Goal: Information Seeking & Learning: Learn about a topic

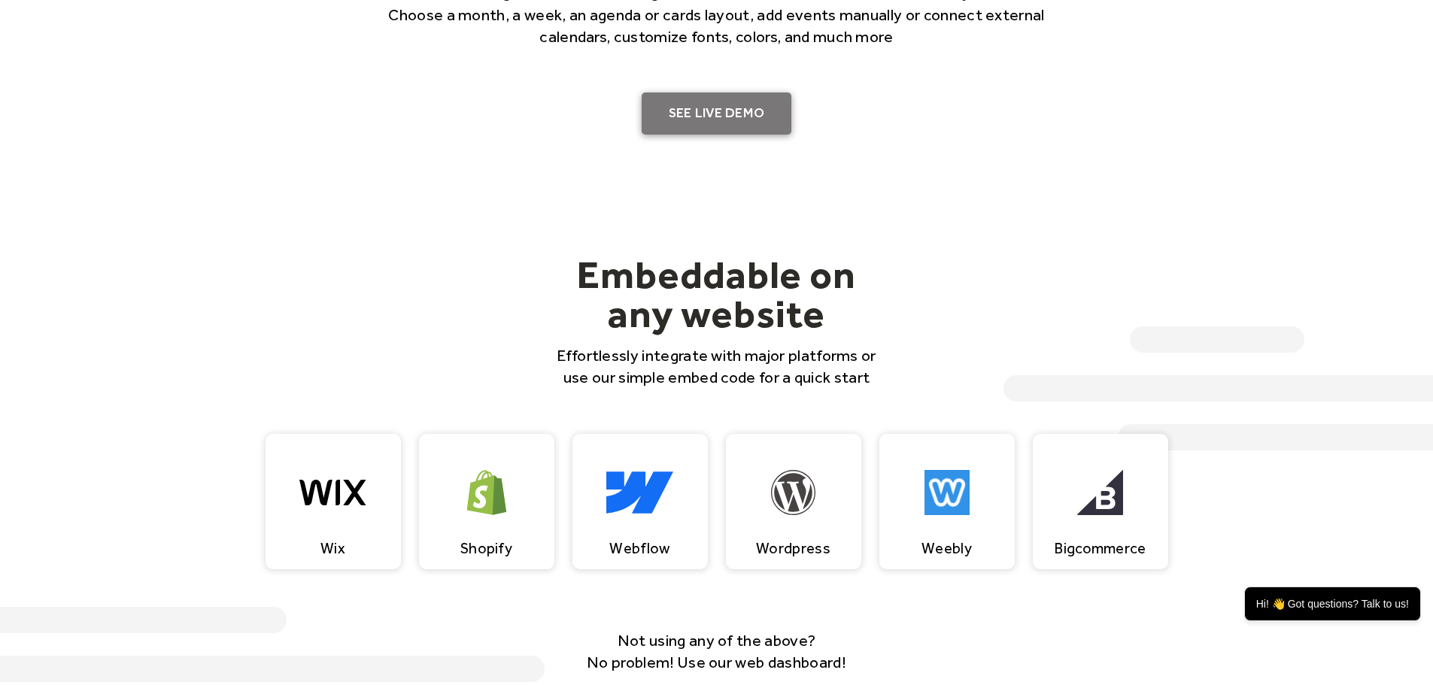
scroll to position [1128, 0]
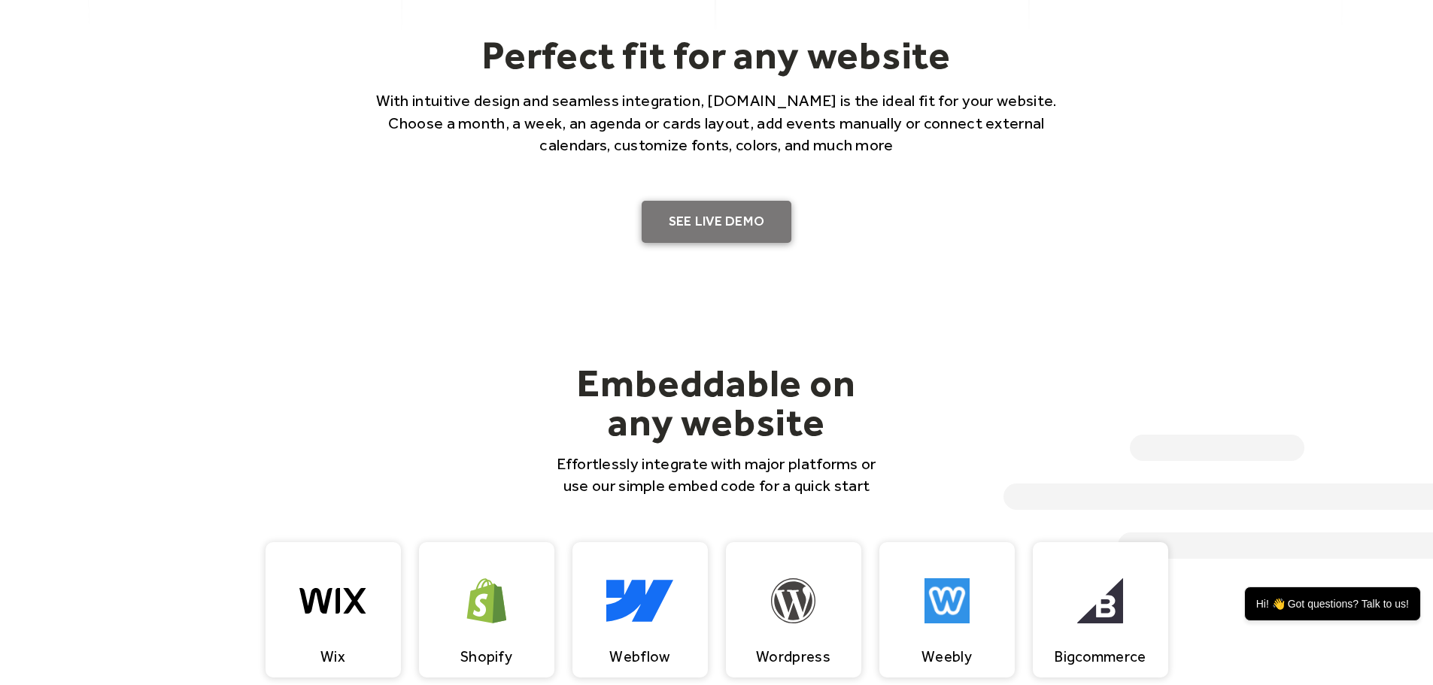
click at [739, 215] on link "SEE LIVE DEMO" at bounding box center [717, 222] width 150 height 42
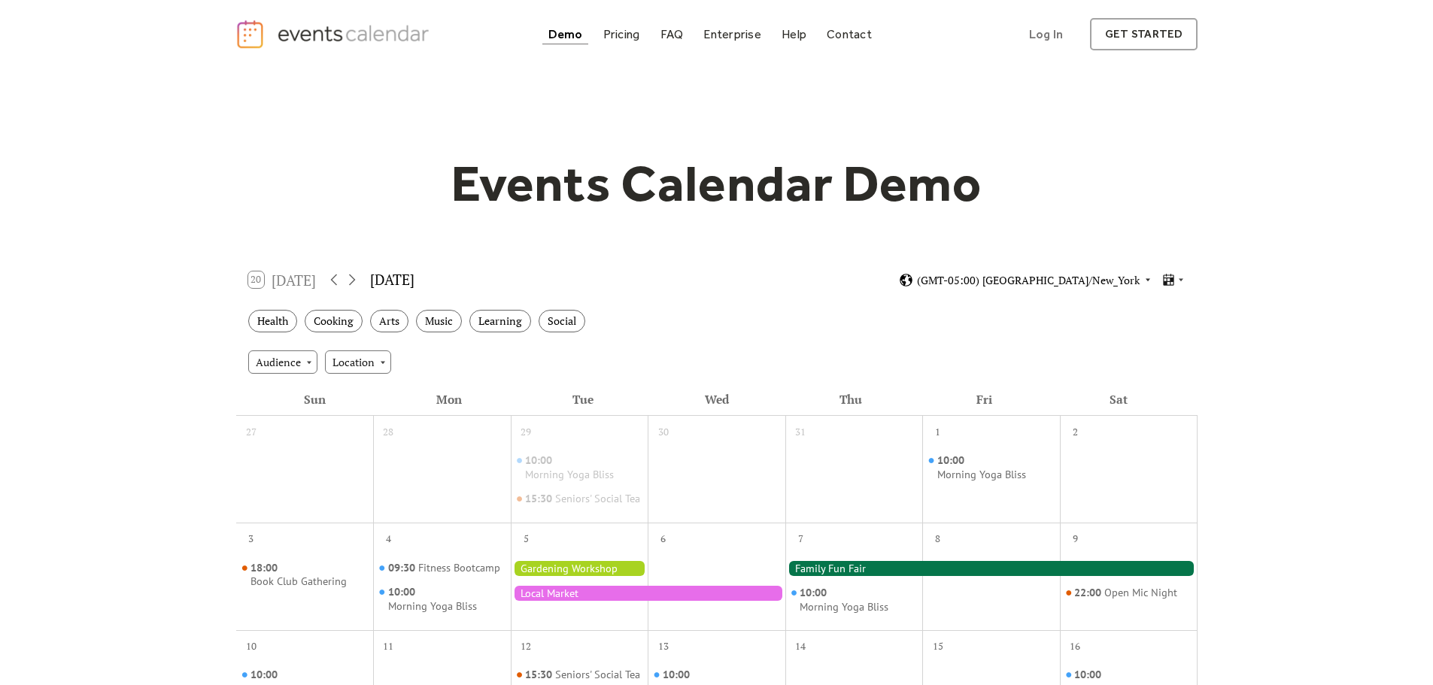
drag, startPoint x: 1113, startPoint y: 278, endPoint x: 1129, endPoint y: 274, distance: 17.0
click at [1113, 278] on span "(GMT-05:00) America/New_York" at bounding box center [1028, 280] width 223 height 11
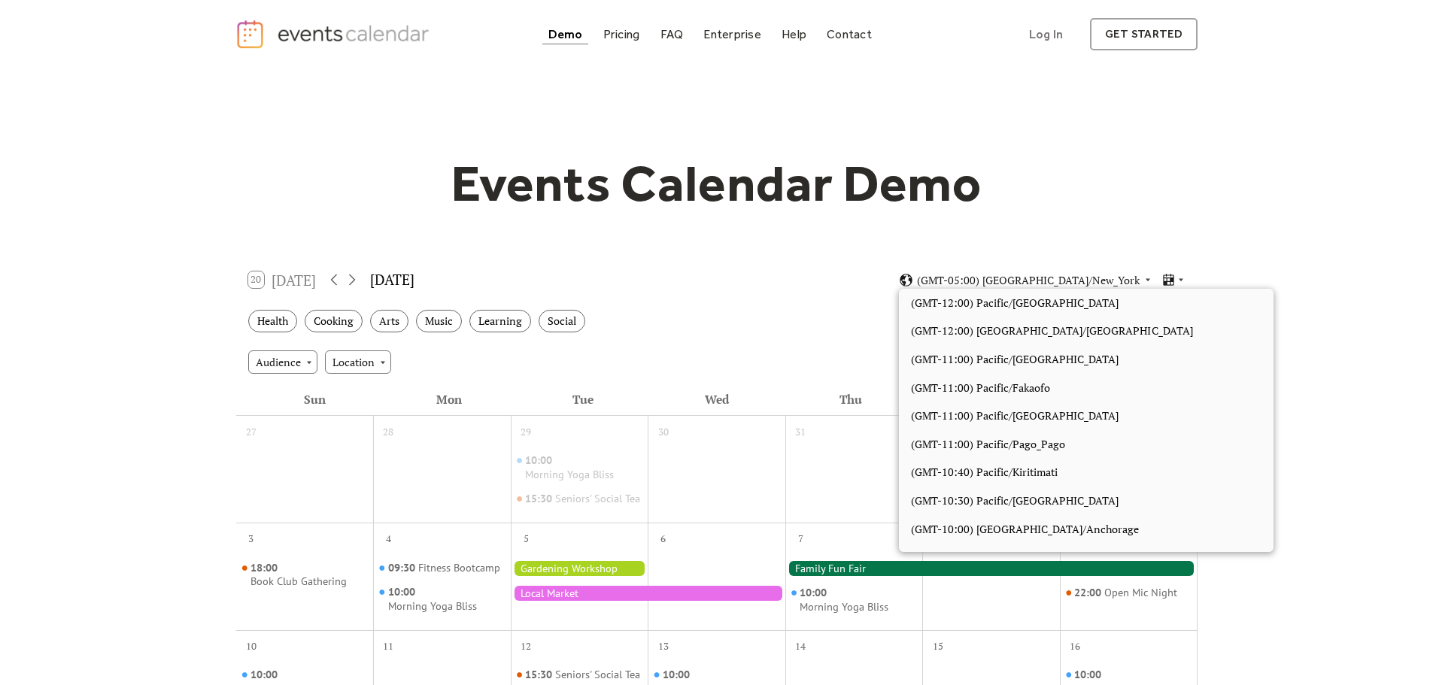
scroll to position [1273, 0]
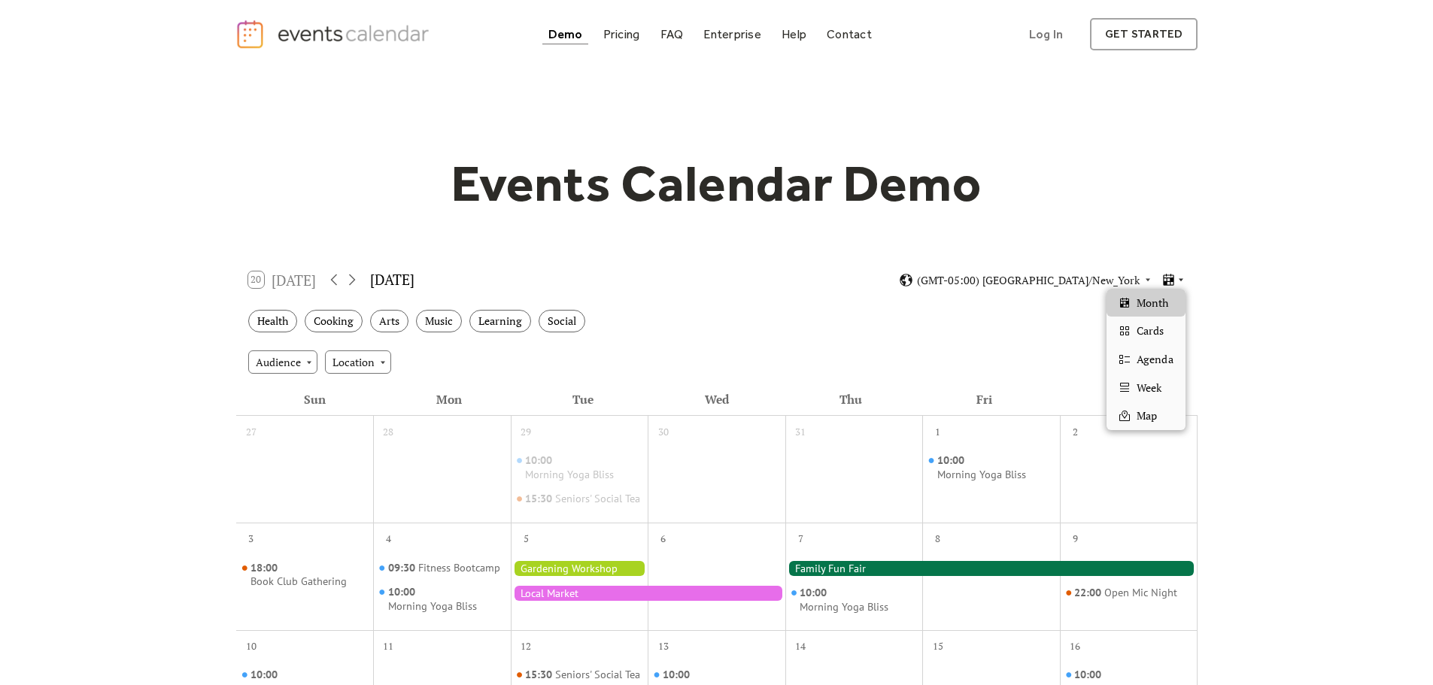
click at [1177, 281] on icon at bounding box center [1181, 279] width 9 height 9
click at [1155, 338] on span "Cards" at bounding box center [1150, 331] width 27 height 17
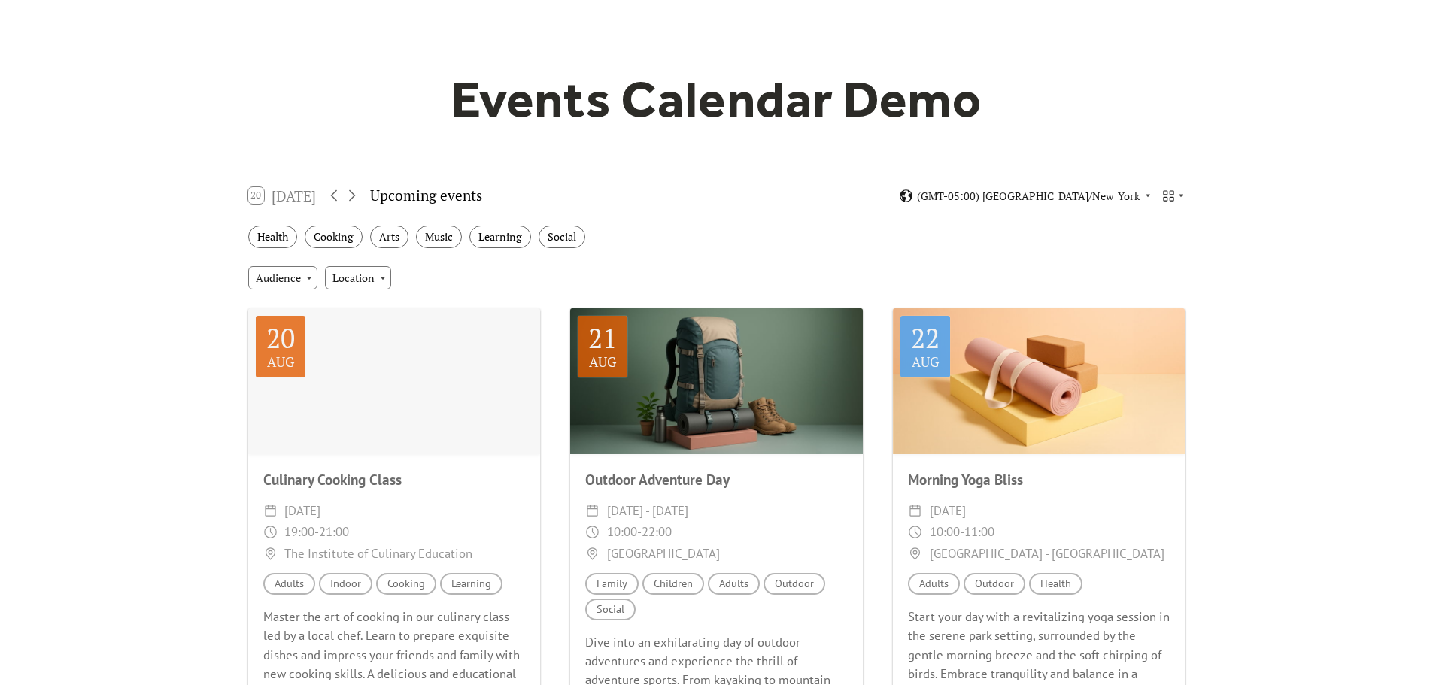
scroll to position [0, 0]
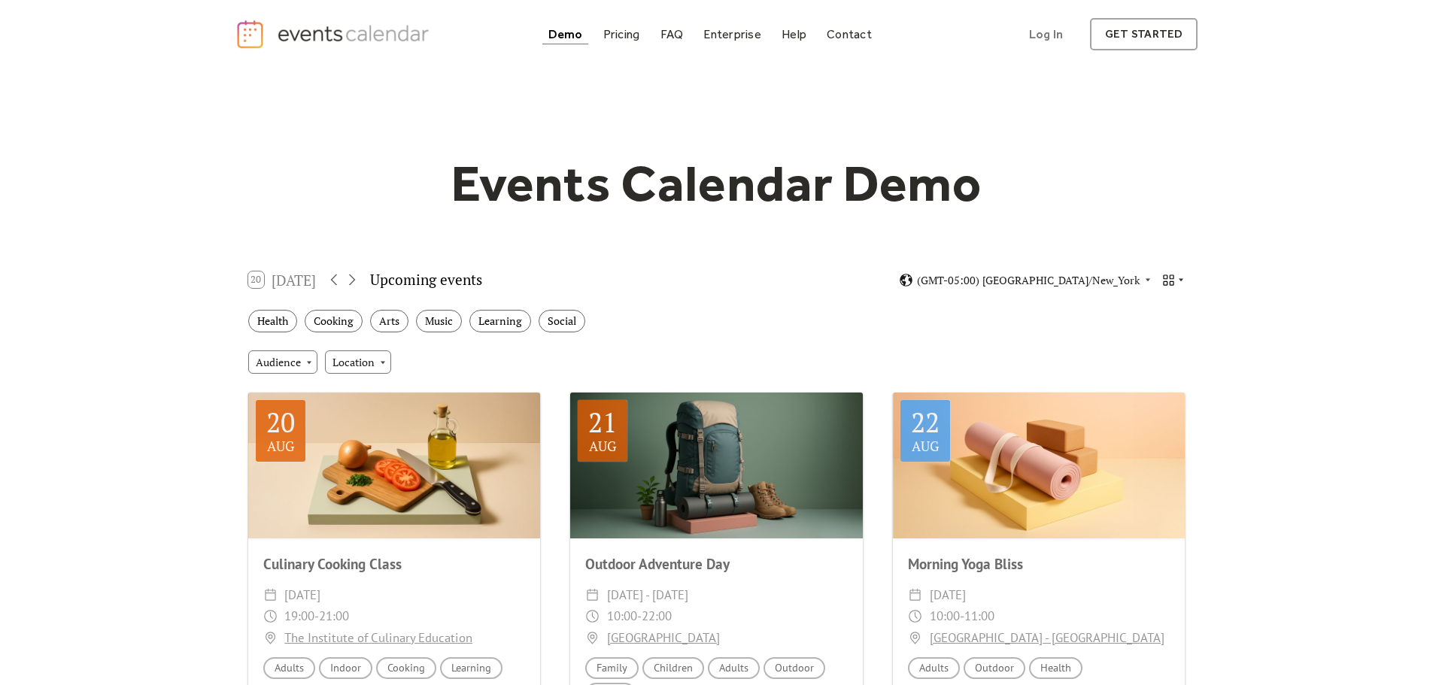
click at [1178, 279] on icon at bounding box center [1181, 279] width 9 height 9
click at [1162, 372] on div "Agenda" at bounding box center [1146, 359] width 78 height 29
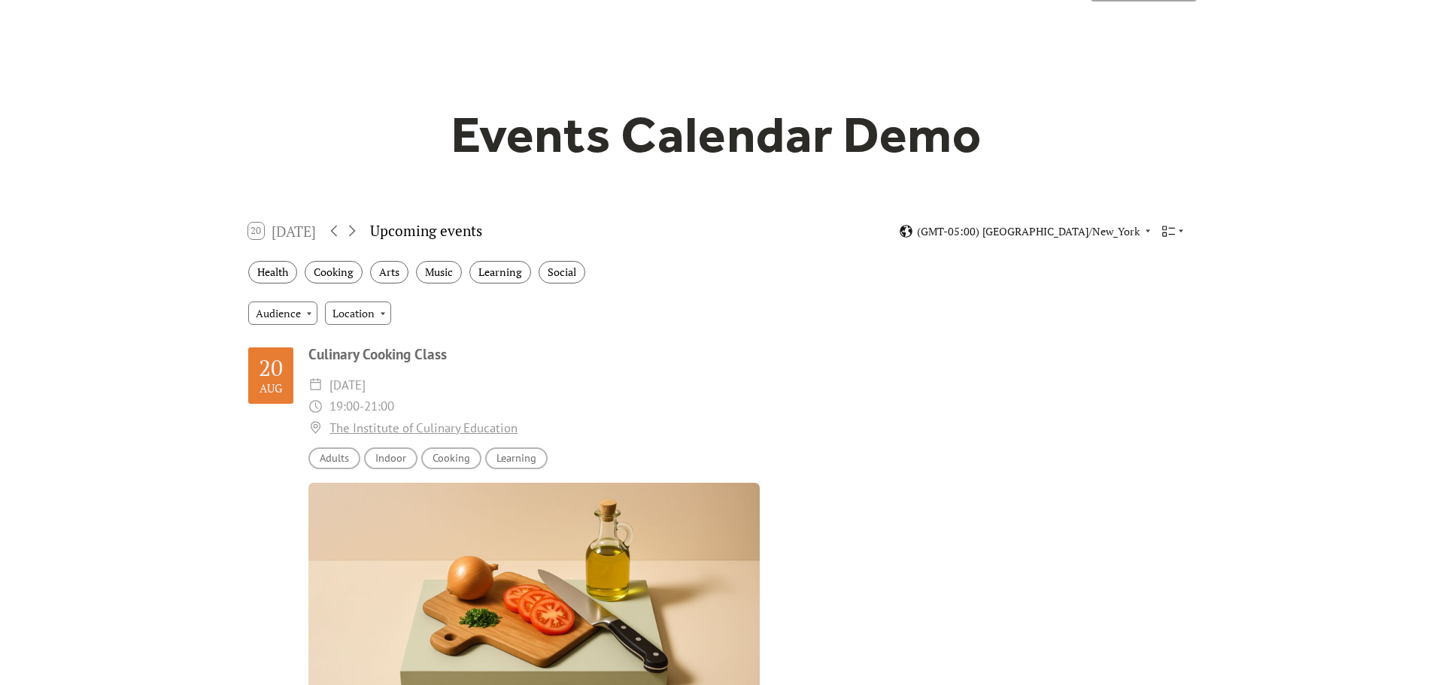
scroll to position [75, 0]
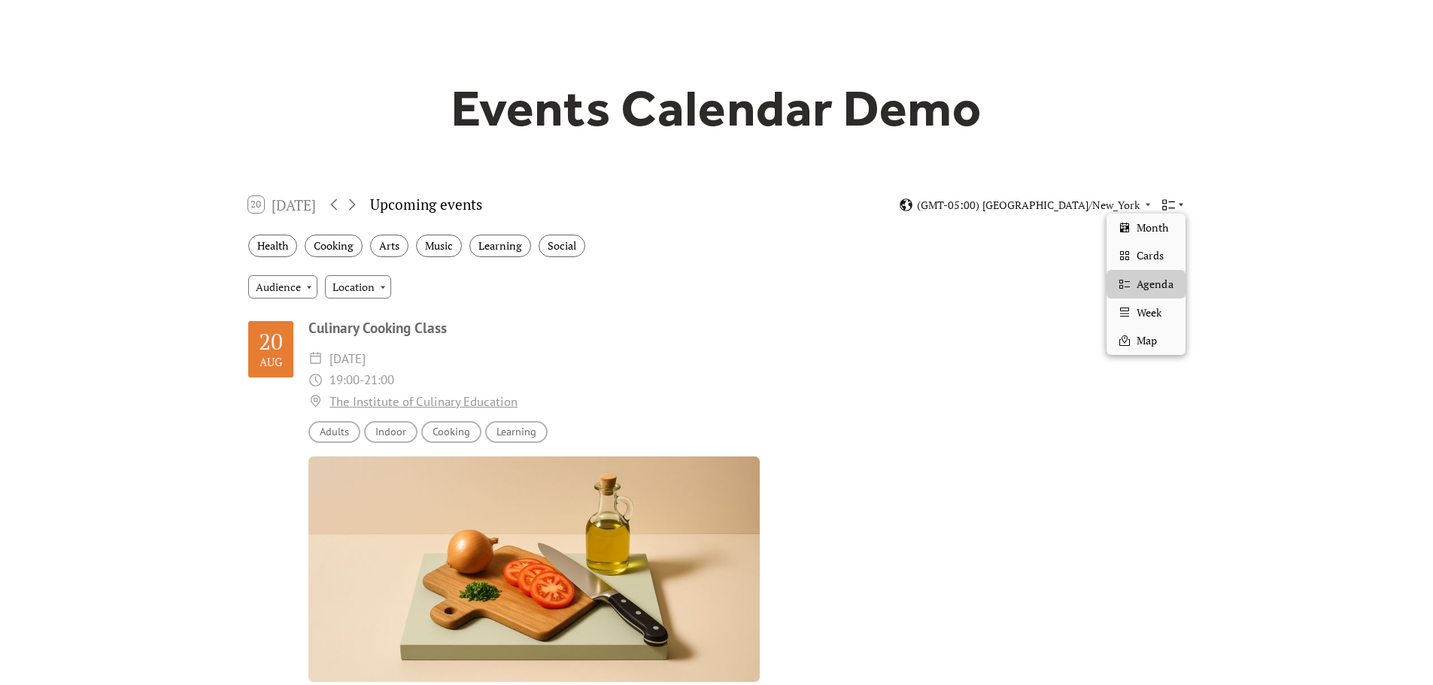
click at [1172, 201] on icon at bounding box center [1169, 205] width 14 height 14
click at [1168, 223] on span "Month" at bounding box center [1153, 228] width 32 height 17
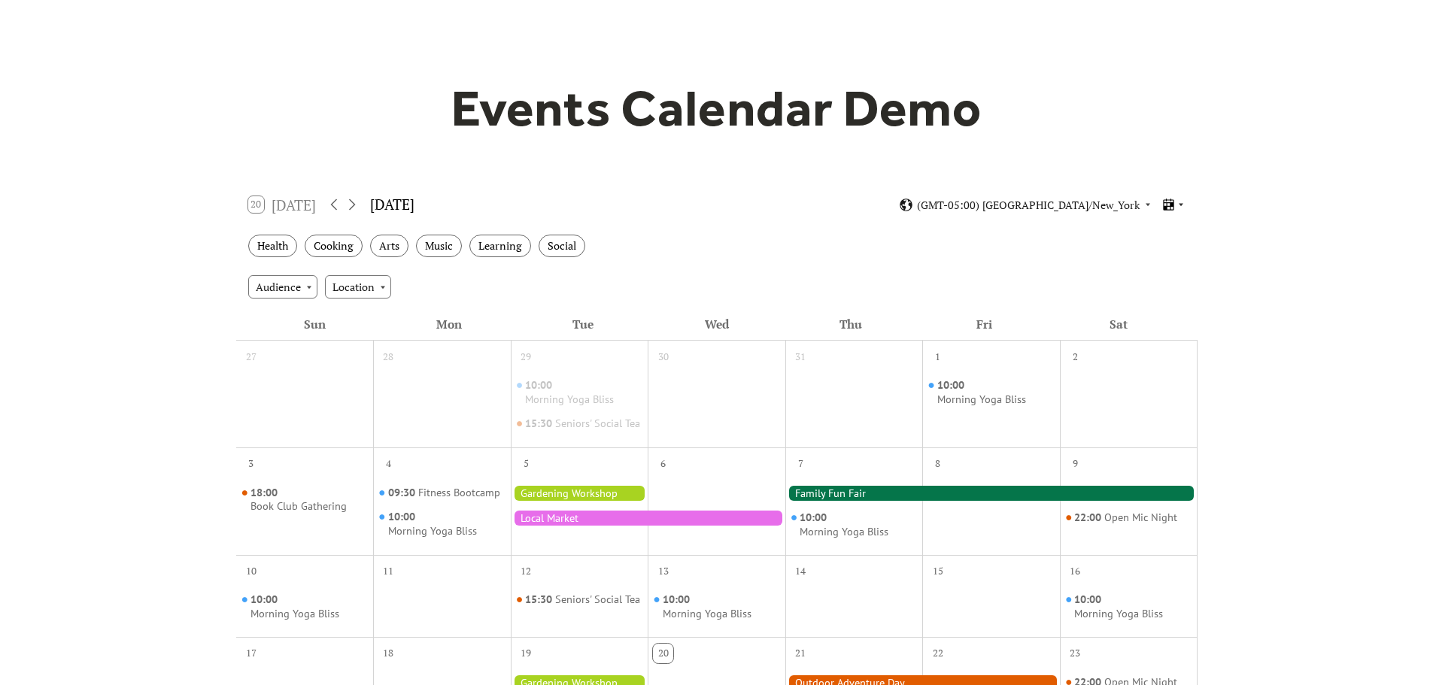
click at [1169, 203] on icon at bounding box center [1169, 205] width 14 height 14
click at [1171, 251] on div "Cards" at bounding box center [1146, 255] width 78 height 29
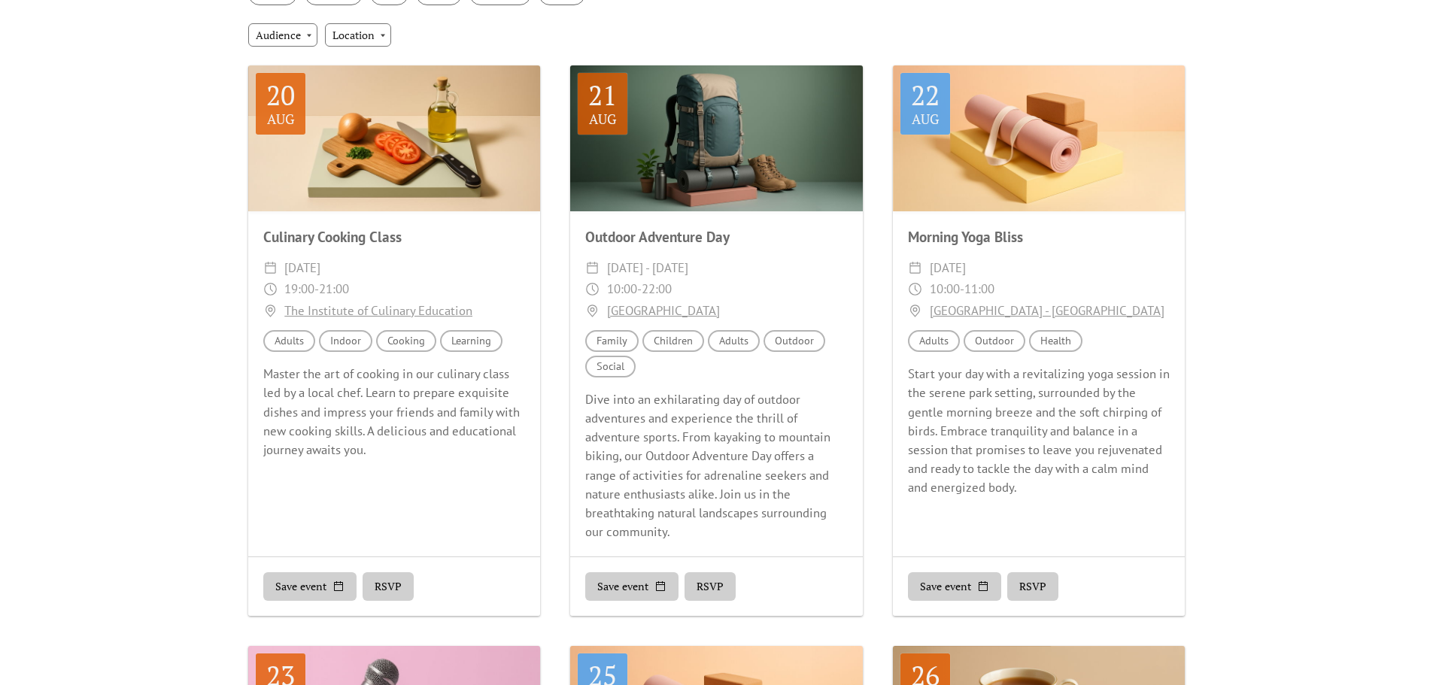
scroll to position [451, 0]
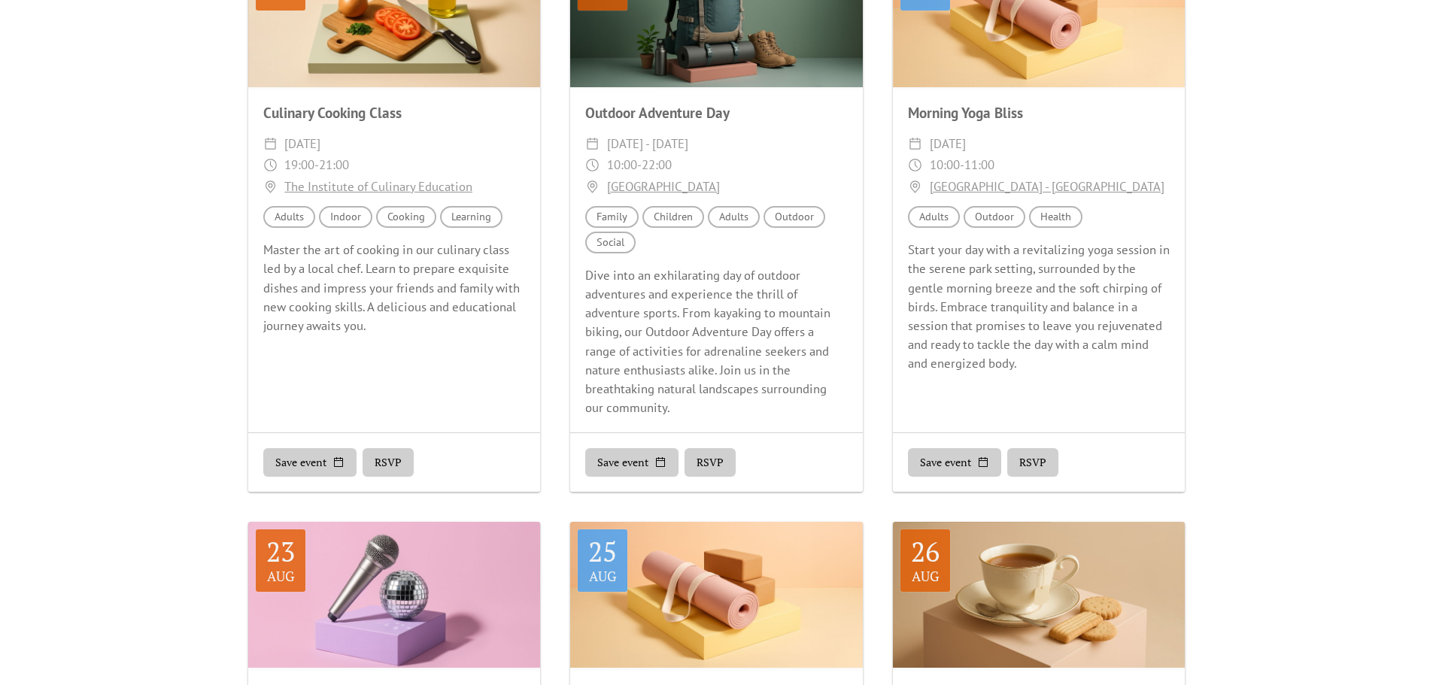
click at [405, 466] on button "RSVP" at bounding box center [388, 462] width 51 height 29
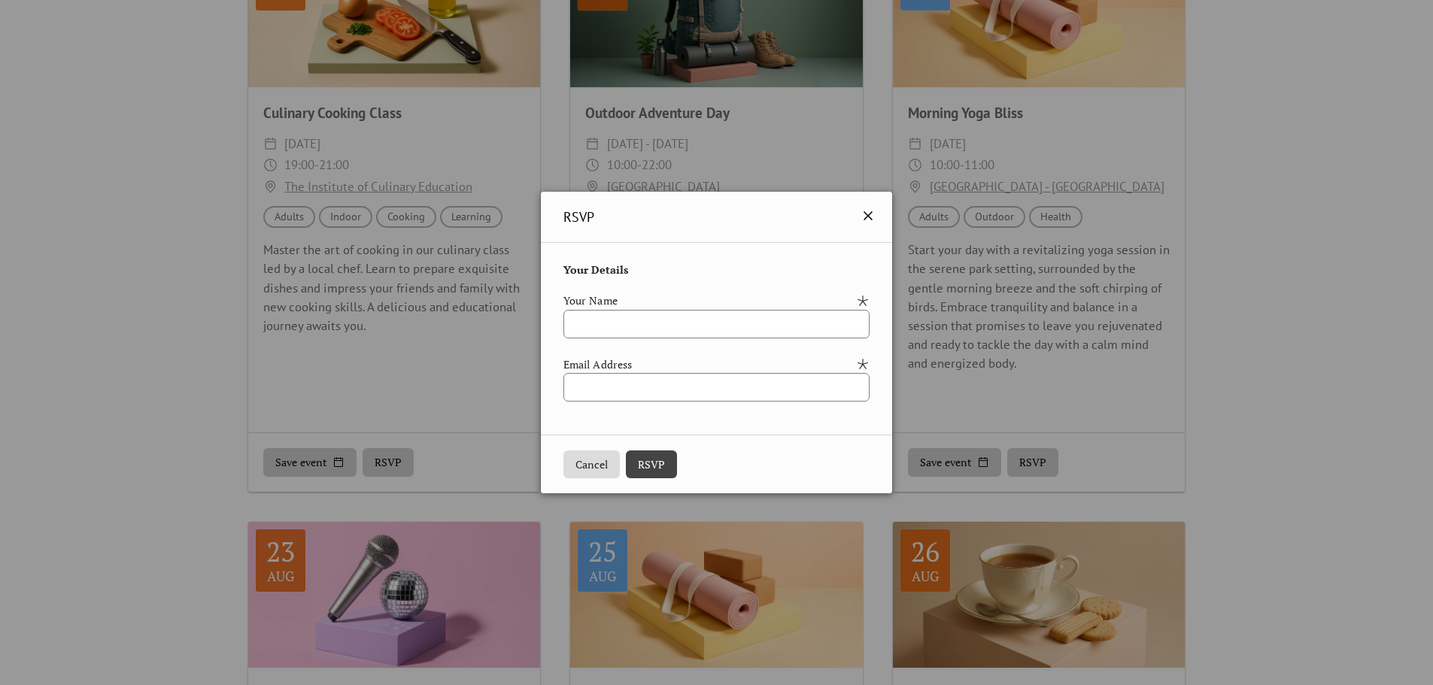
click at [877, 211] on icon at bounding box center [868, 216] width 18 height 18
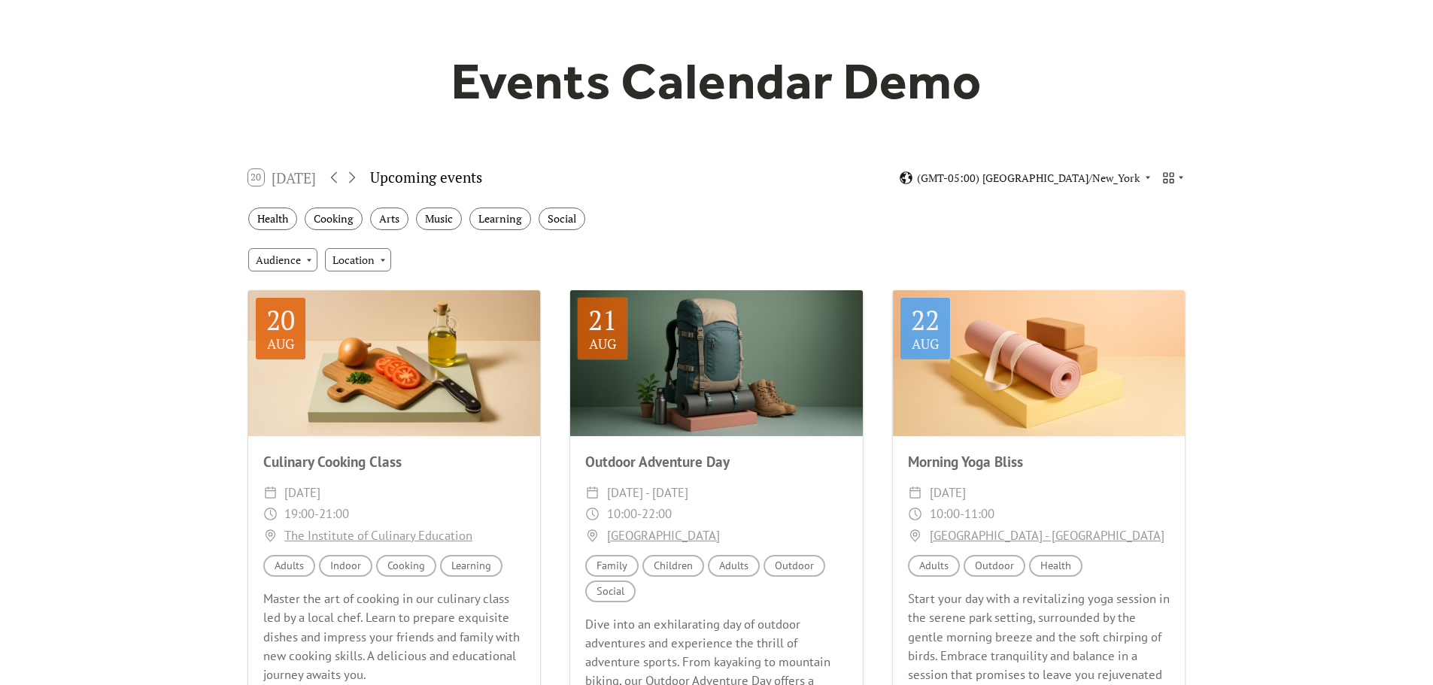
scroll to position [0, 0]
